Goal: Information Seeking & Learning: Learn about a topic

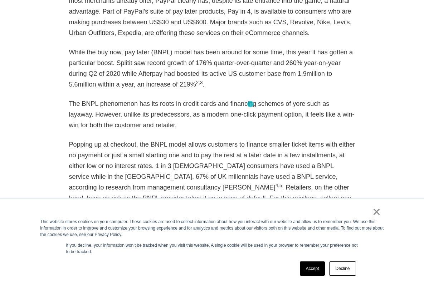
scroll to position [442, 0]
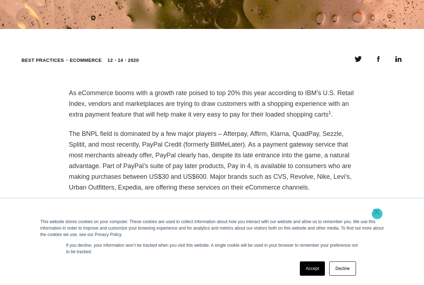
click at [377, 214] on link "×" at bounding box center [376, 212] width 9 height 6
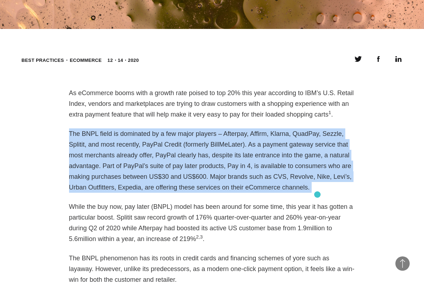
drag, startPoint x: 69, startPoint y: 133, endPoint x: 317, endPoint y: 195, distance: 255.6
copy div "The BNPL field is dominated by a few major players – Afterpay, Affirm, Klarna, …"
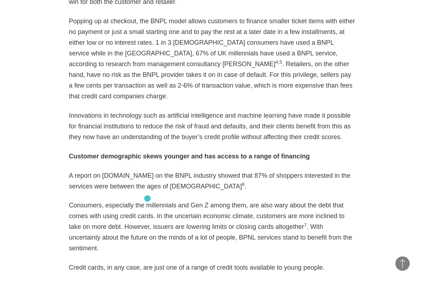
scroll to position [658, 0]
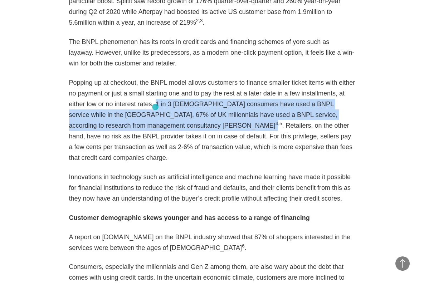
drag, startPoint x: 94, startPoint y: 128, endPoint x: 155, endPoint y: 107, distance: 64.6
click at [155, 107] on p "Popping up at checkout, the BNPL model allows customers to finance smaller tick…" at bounding box center [212, 120] width 286 height 86
copy p "1 in 3 [DEMOGRAPHIC_DATA] consumers have used a BNPL service while in the [GEOG…"
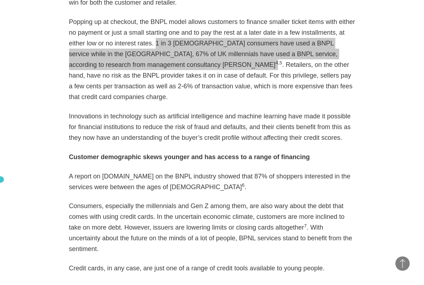
scroll to position [737, 0]
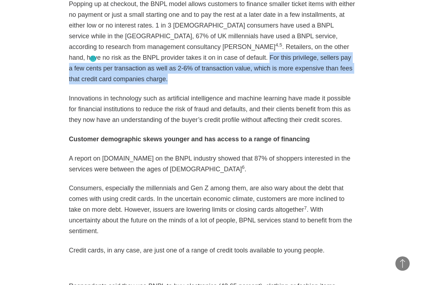
drag, startPoint x: 286, startPoint y: 69, endPoint x: 93, endPoint y: 59, distance: 192.8
click at [93, 59] on p "Popping up at checkout, the BNPL model allows customers to finance smaller tick…" at bounding box center [212, 42] width 286 height 86
drag, startPoint x: 208, startPoint y: 160, endPoint x: 57, endPoint y: 148, distance: 151.8
copy p "A report on [DOMAIN_NAME] on the BNPL industry showed that 87% of shoppers inte…"
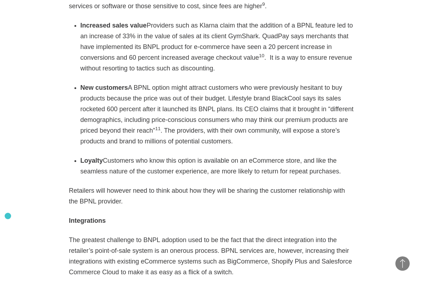
scroll to position [1213, 0]
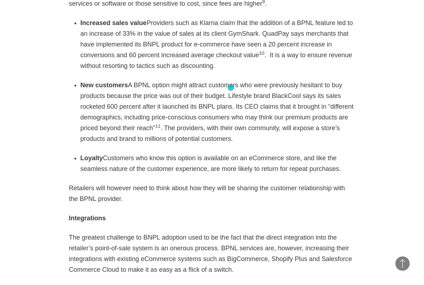
click at [233, 87] on li "New customers A BPNL option might attract customers who were previously hesitan…" at bounding box center [218, 112] width 275 height 64
click at [234, 87] on li "New customers A BPNL option might attract customers who were previously hesitan…" at bounding box center [218, 112] width 275 height 64
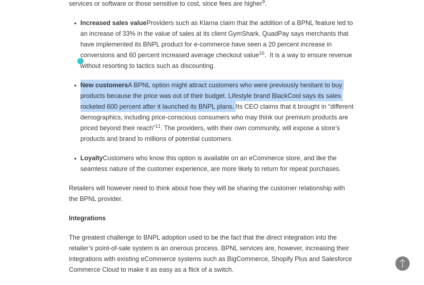
drag, startPoint x: 234, startPoint y: 87, endPoint x: 81, endPoint y: 61, distance: 155.6
click at [81, 80] on li "New customers A BPNL option might attract customers who were previously hesitan…" at bounding box center [218, 112] width 275 height 64
copy li "New customers A BPNL option might attract customers who were previously hesitan…"
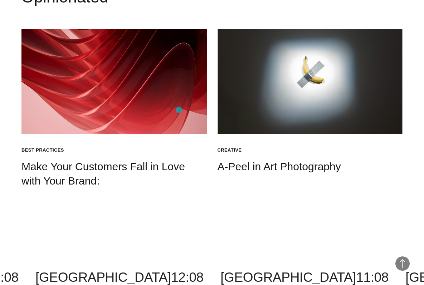
scroll to position [2025, 0]
